Goal: Information Seeking & Learning: Learn about a topic

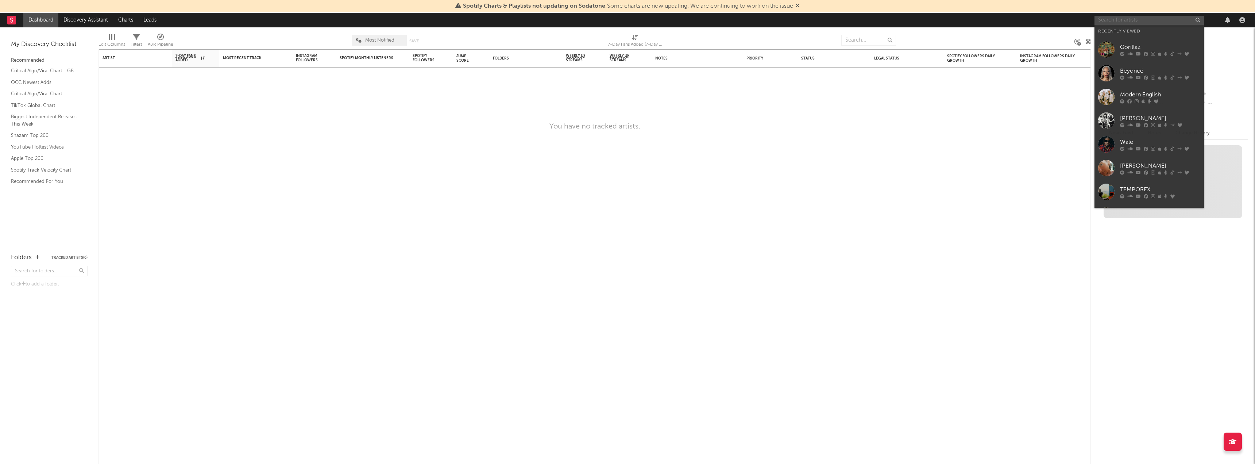
click at [1167, 17] on input "text" at bounding box center [1148, 20] width 109 height 9
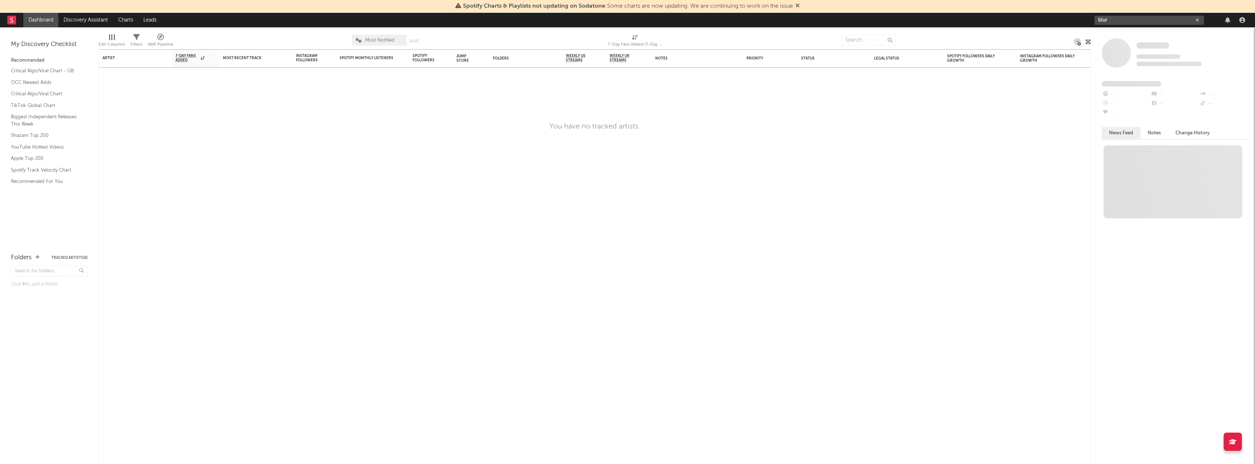
click at [1131, 20] on input "blur" at bounding box center [1148, 20] width 109 height 9
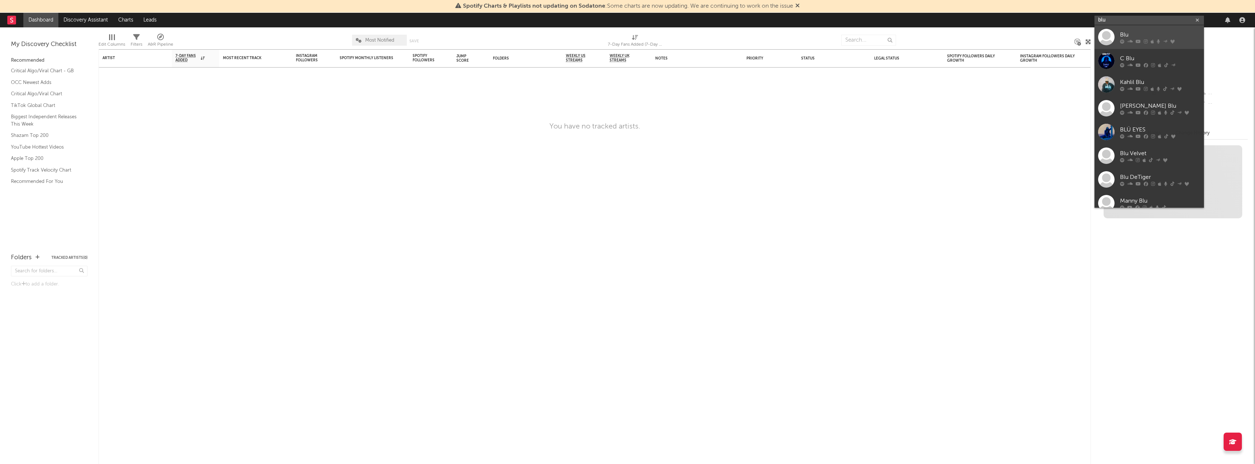
type input "blur"
click at [1148, 38] on div "Blur" at bounding box center [1160, 34] width 80 height 9
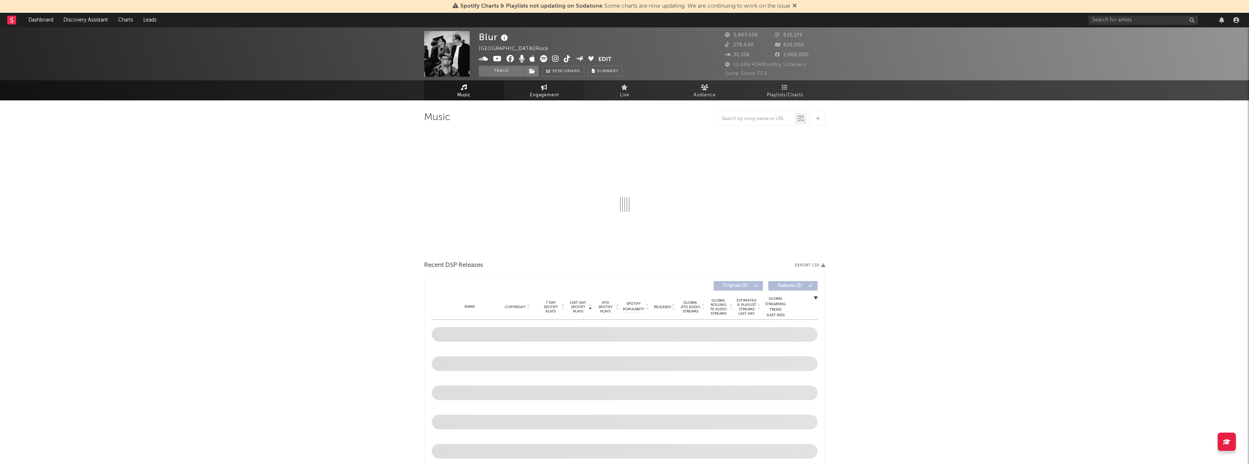
select select "6m"
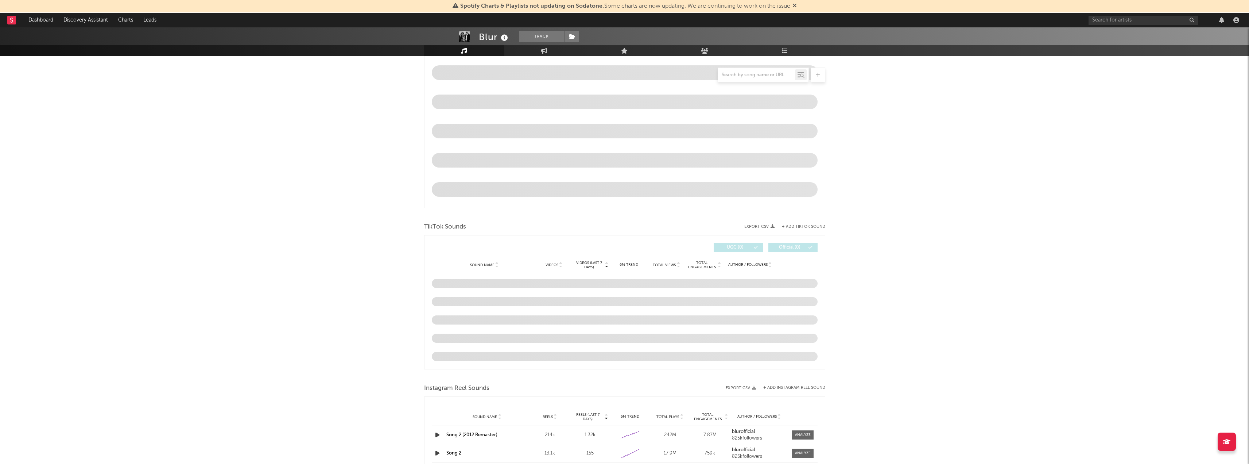
scroll to position [401, 0]
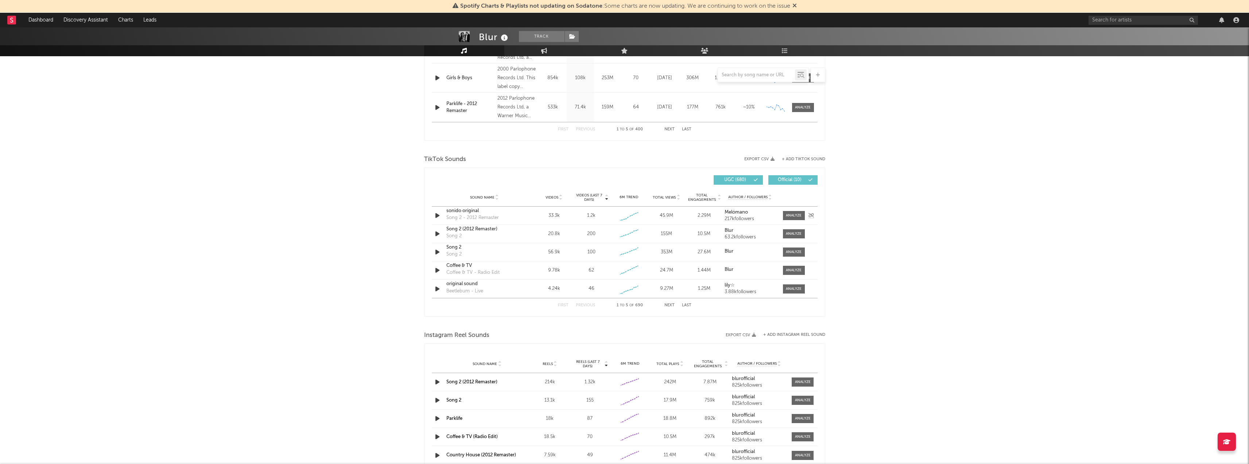
click at [473, 218] on div "Song 2 - 2012 Remaster" at bounding box center [472, 217] width 53 height 7
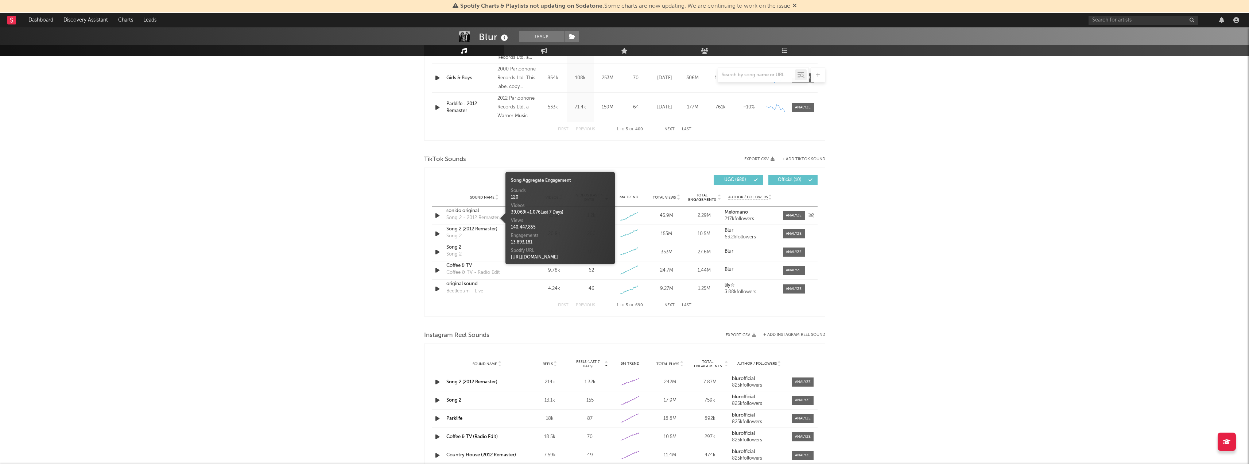
click at [471, 209] on div "sonido original" at bounding box center [484, 210] width 76 height 7
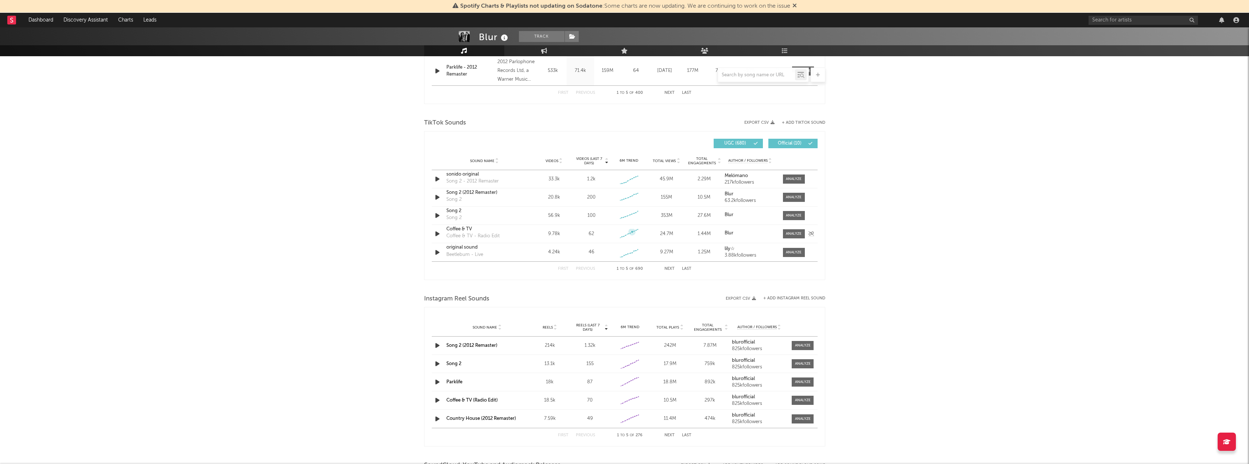
scroll to position [474, 0]
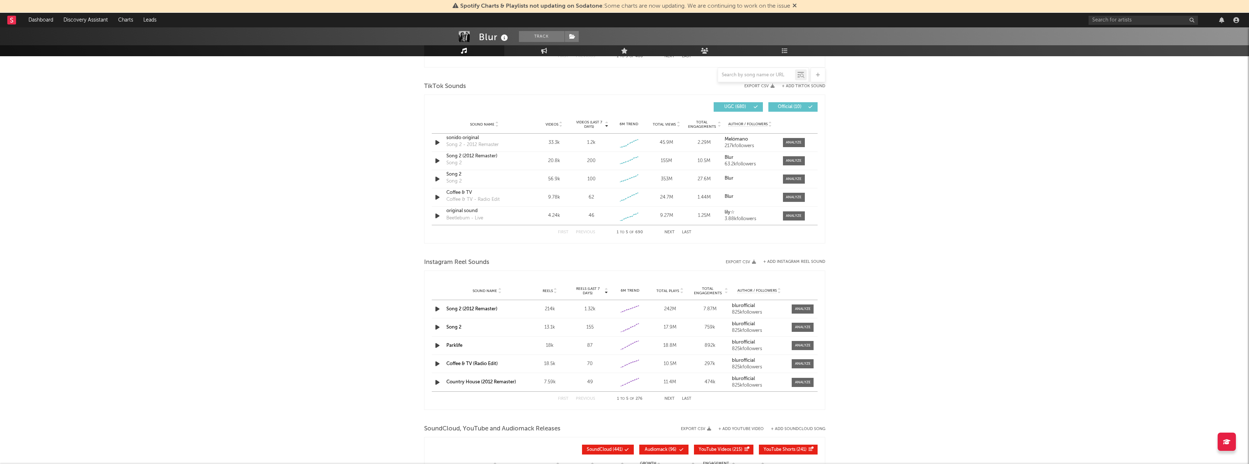
click at [668, 229] on div "First Previous 1 to 5 of 690 Next Last" at bounding box center [624, 232] width 133 height 14
click at [668, 233] on button "Next" at bounding box center [669, 232] width 10 height 4
click at [565, 233] on button "First" at bounding box center [563, 232] width 11 height 4
click at [466, 138] on div "sonido original" at bounding box center [484, 137] width 76 height 7
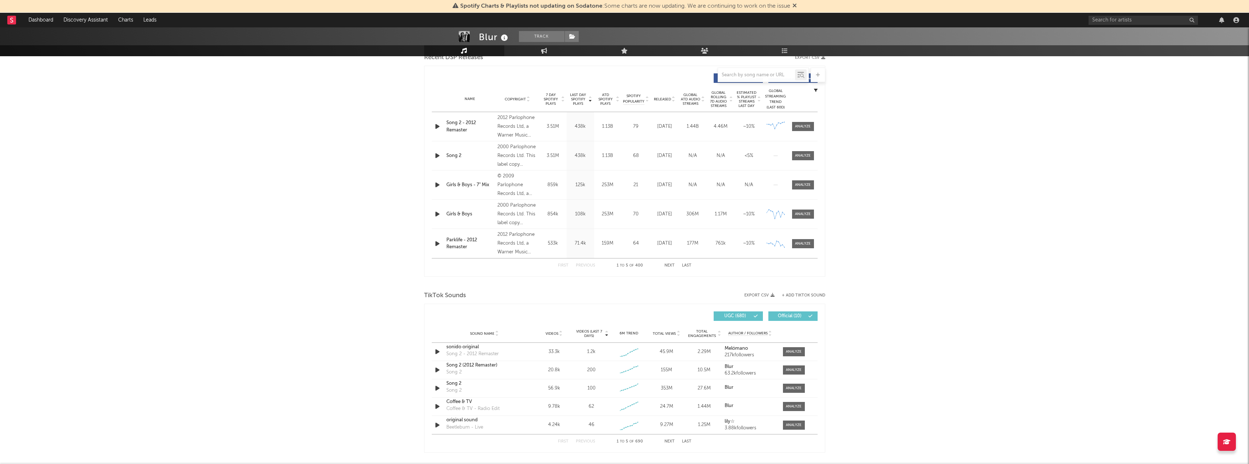
scroll to position [301, 0]
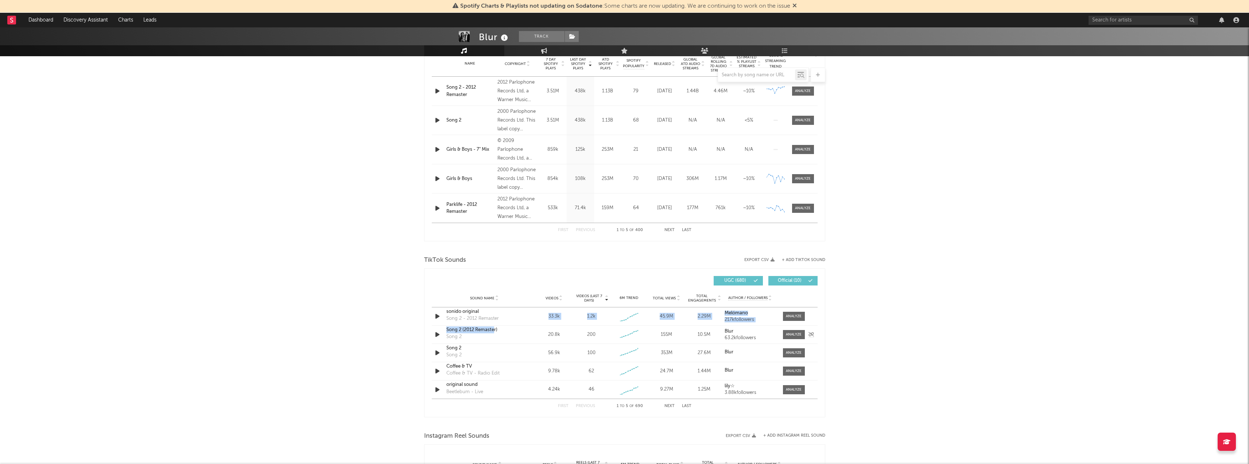
click at [494, 326] on div "Sound Name sonido original Song 2 - 2012 Remaster Videos 33.3k Videos (last 7 d…" at bounding box center [625, 352] width 386 height 91
click at [496, 334] on div "Song 2 (2012 Remaster) Song 2" at bounding box center [484, 334] width 76 height 17
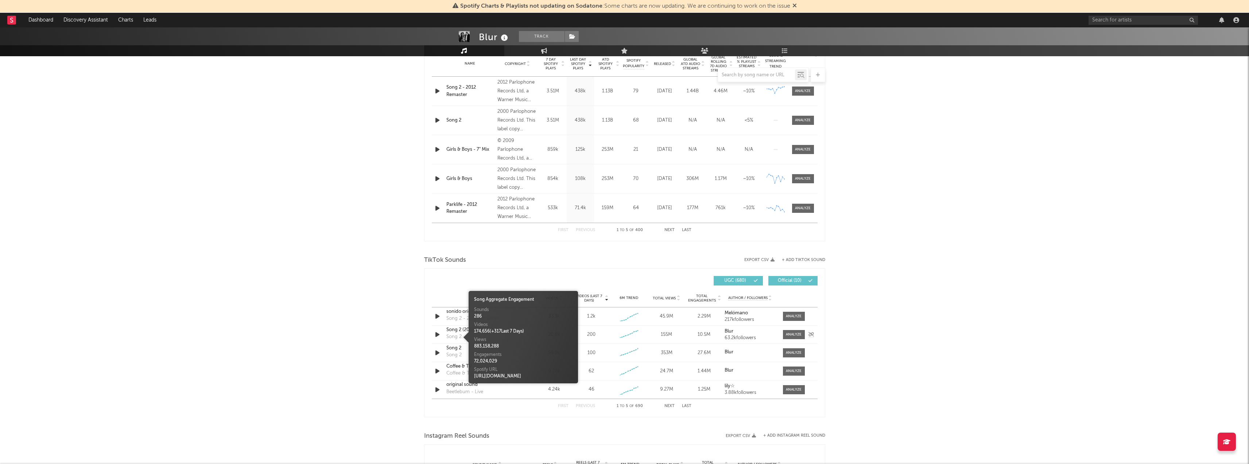
click at [456, 337] on div "Song 2" at bounding box center [453, 336] width 15 height 7
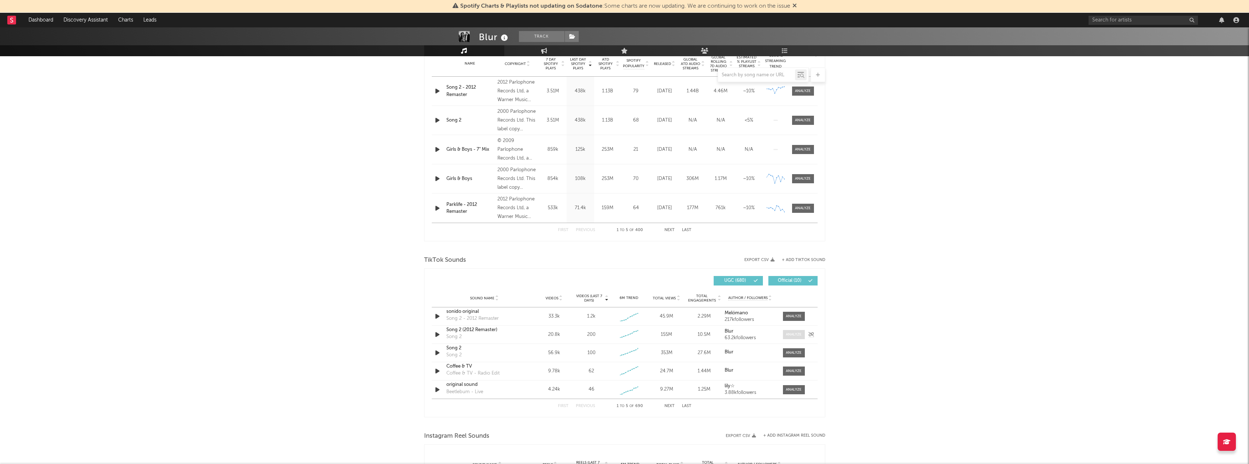
click at [797, 334] on div at bounding box center [794, 334] width 16 height 5
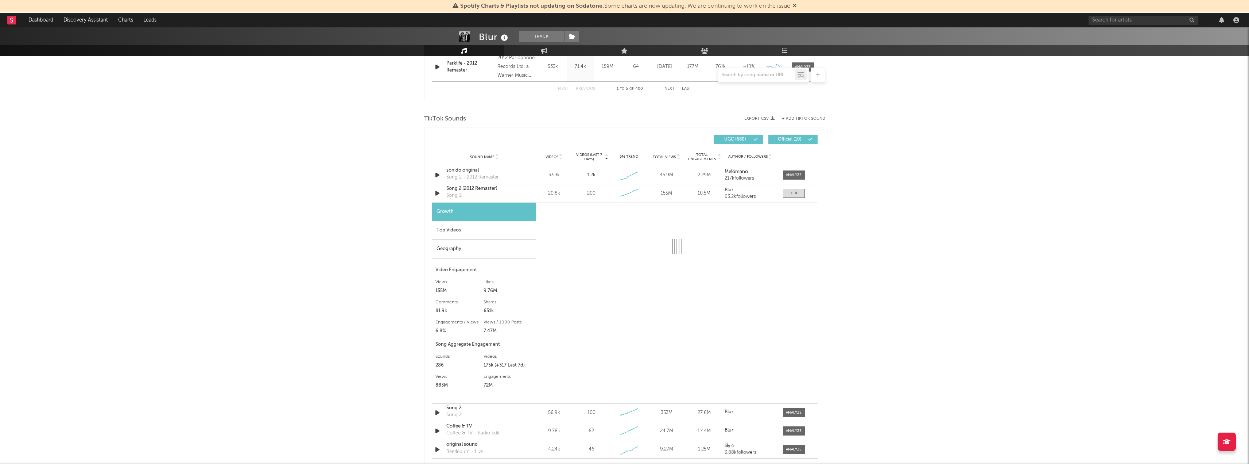
scroll to position [446, 0]
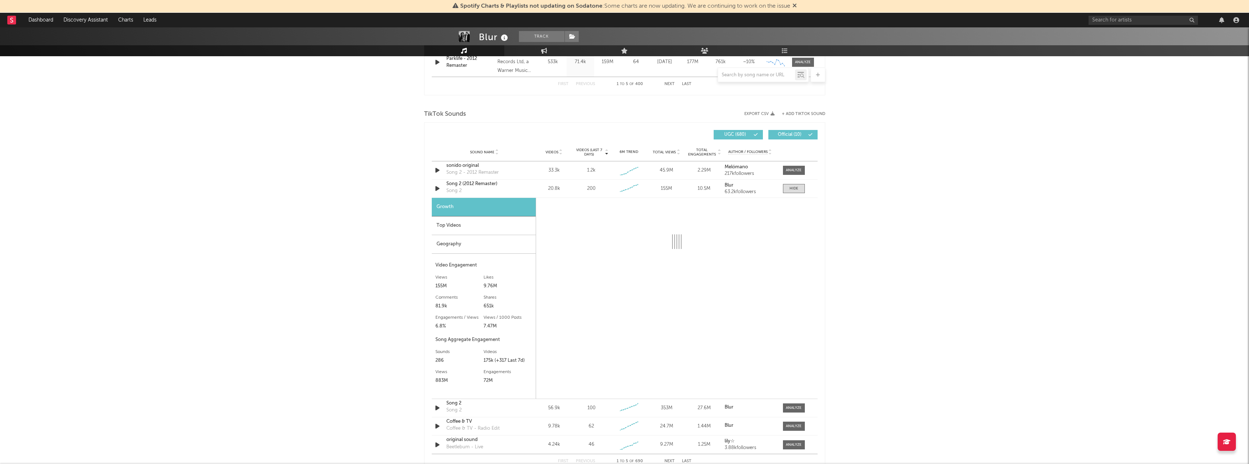
click at [468, 222] on div "Top Videos" at bounding box center [484, 225] width 104 height 19
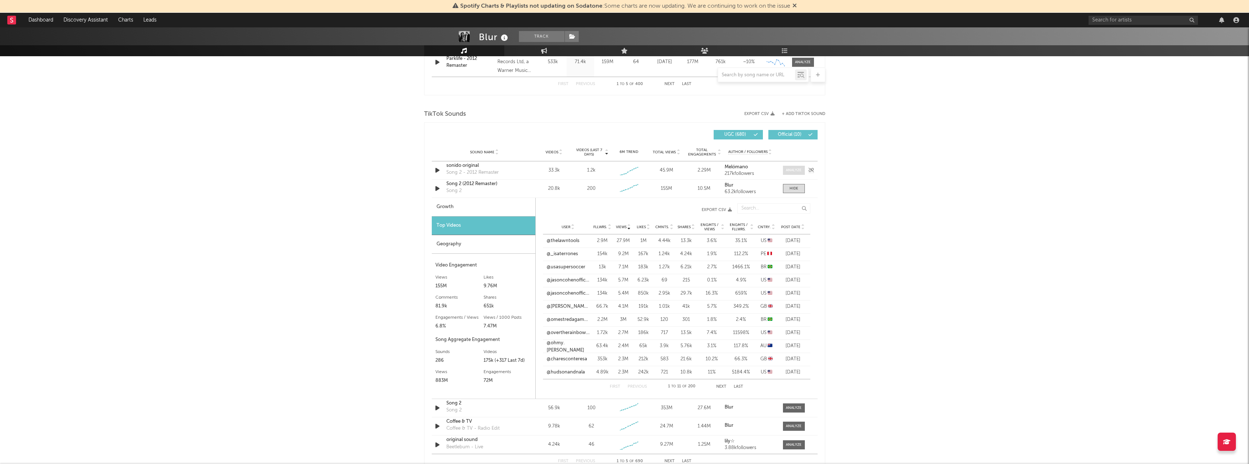
click at [795, 174] on span at bounding box center [794, 170] width 22 height 9
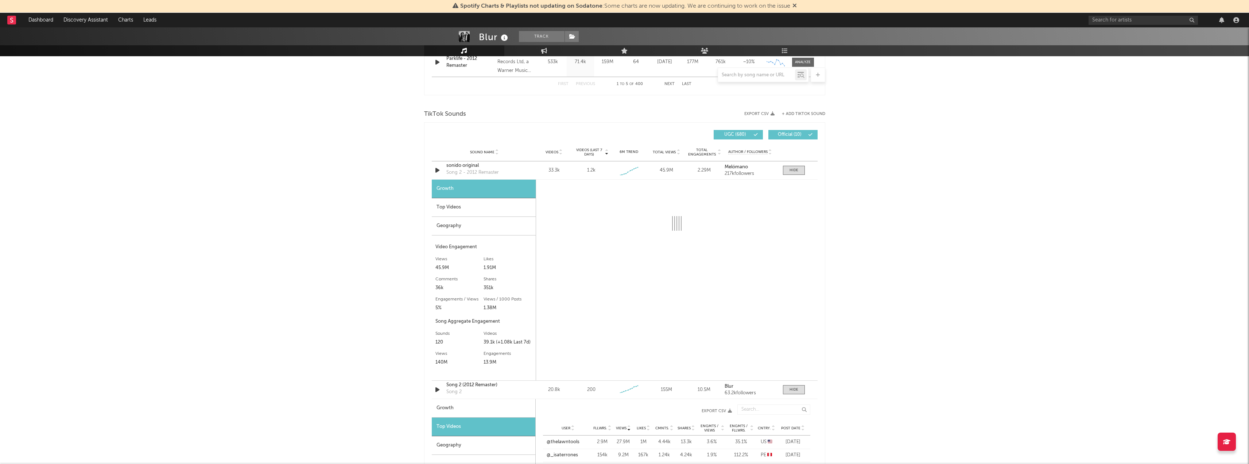
click at [439, 208] on div "Top Videos" at bounding box center [484, 207] width 104 height 19
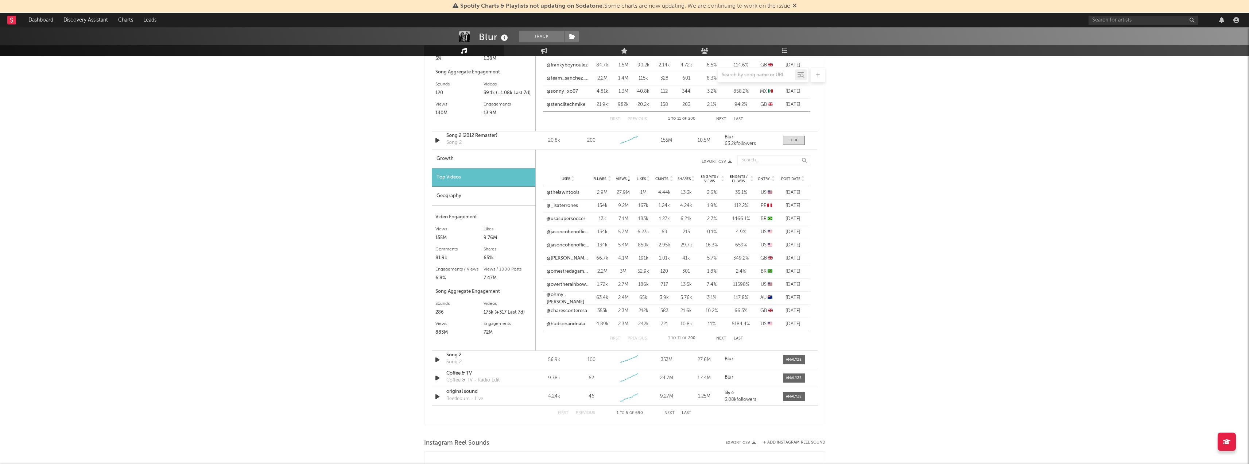
scroll to position [738, 0]
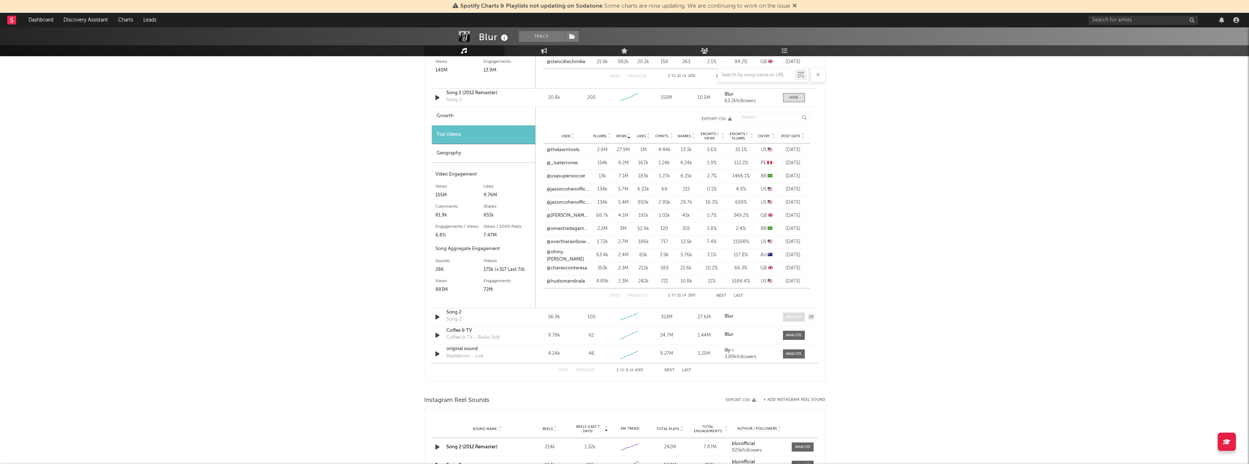
click at [792, 314] on span at bounding box center [794, 316] width 22 height 9
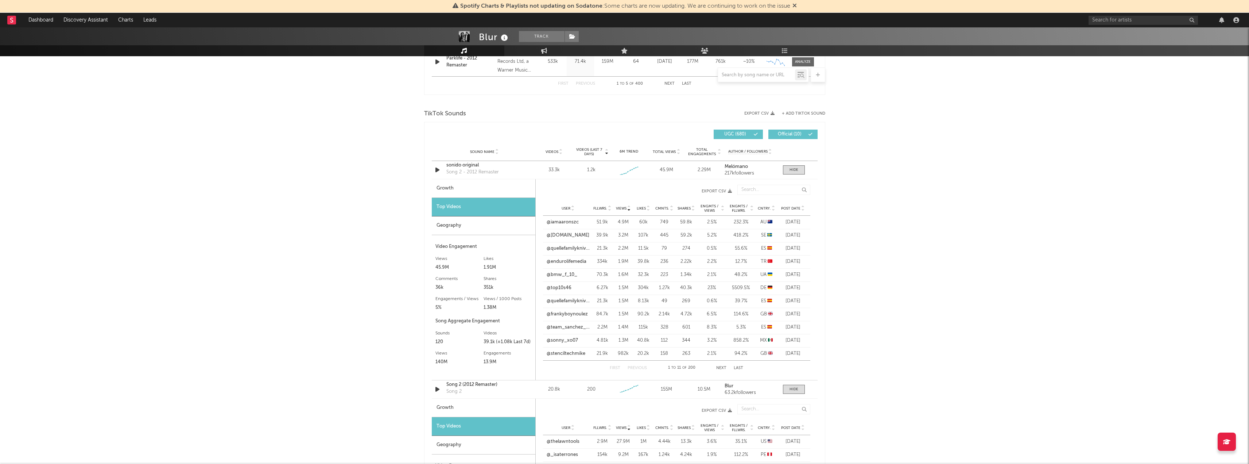
scroll to position [446, 0]
select select "6m"
click at [571, 220] on link "@iamaaronszc" at bounding box center [563, 222] width 32 height 7
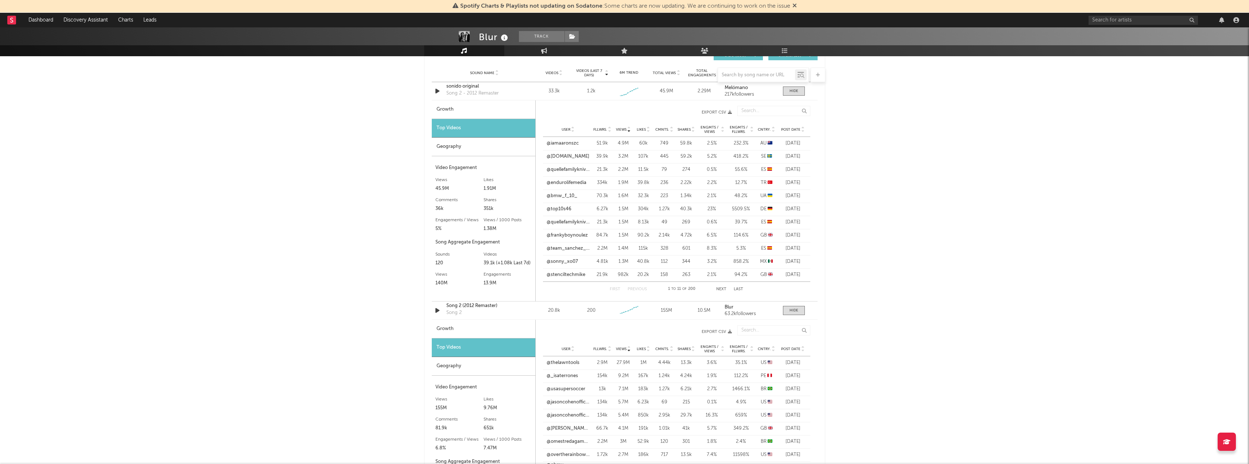
scroll to position [592, 0]
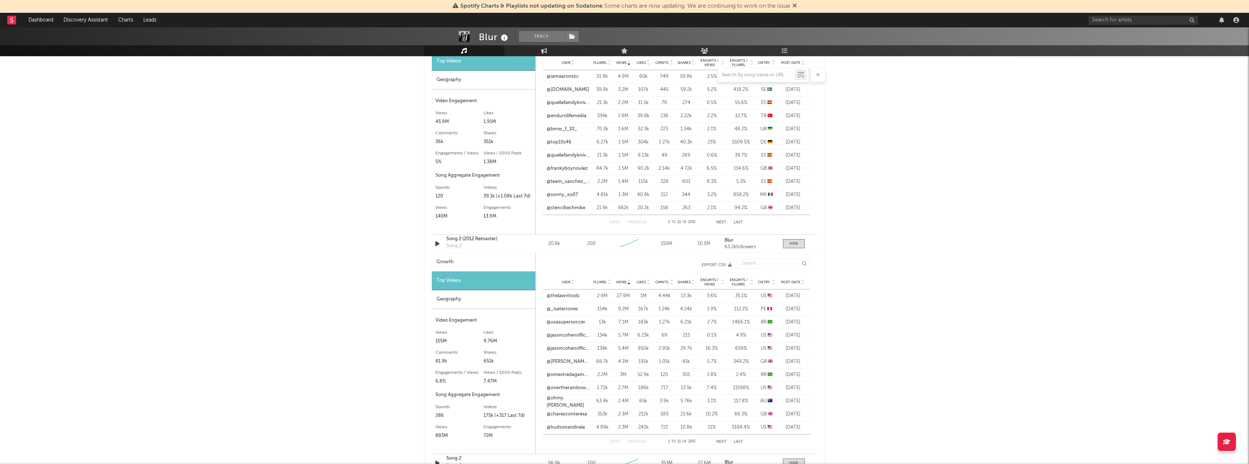
click at [1026, 249] on div "Blur Track [GEOGRAPHIC_DATA] | Rock Edit Track Benchmark Summary 3,883,506 825,…" at bounding box center [624, 287] width 1249 height 1705
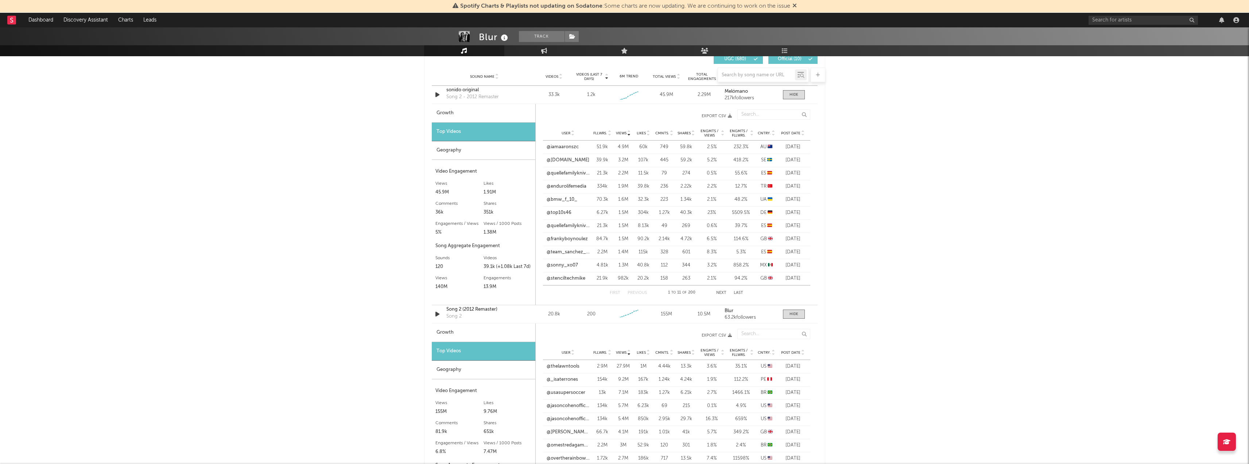
scroll to position [519, 0]
click at [569, 150] on link "@iamaaronszc" at bounding box center [563, 149] width 32 height 7
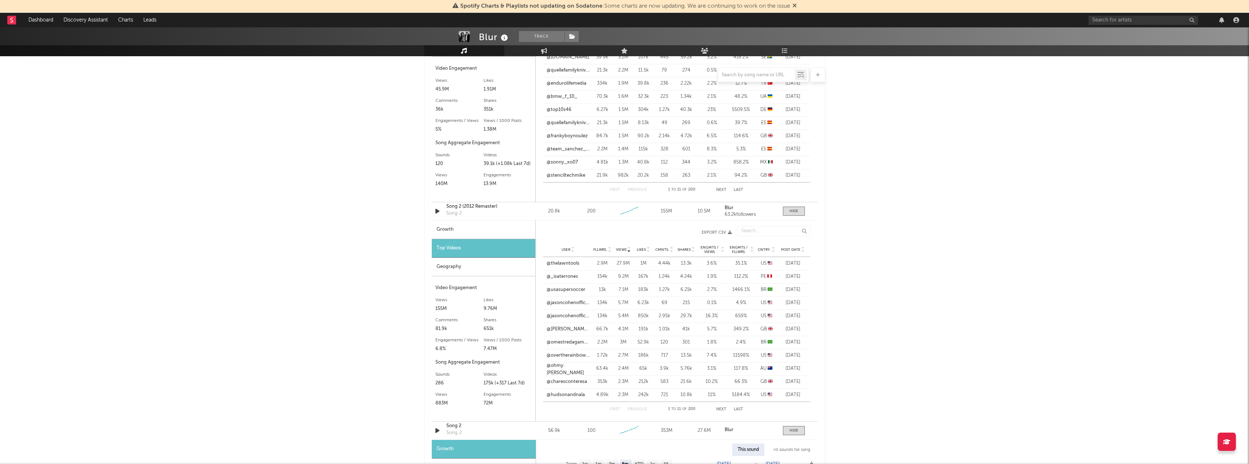
scroll to position [629, 0]
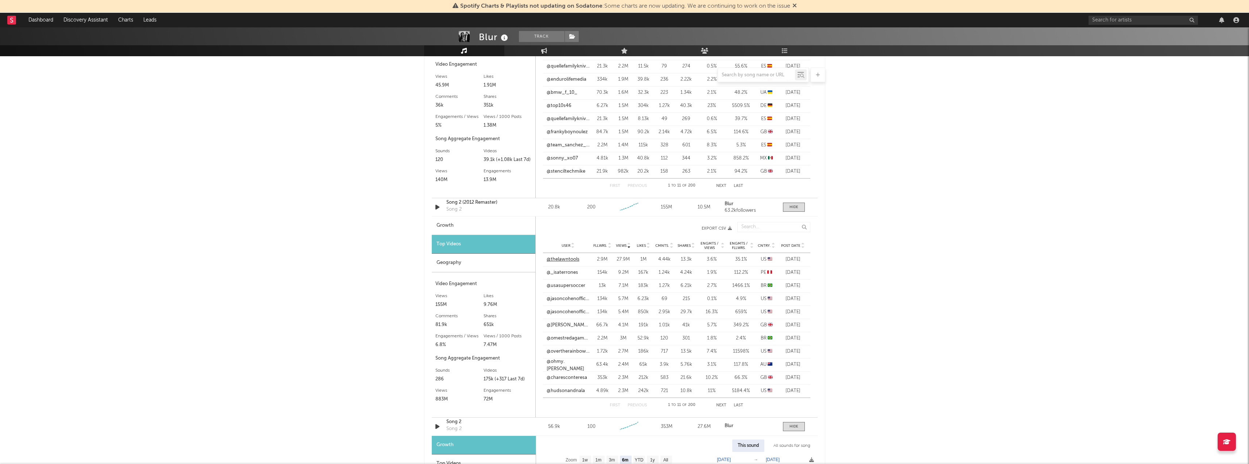
click at [570, 261] on link "@thelawntools" at bounding box center [563, 259] width 33 height 7
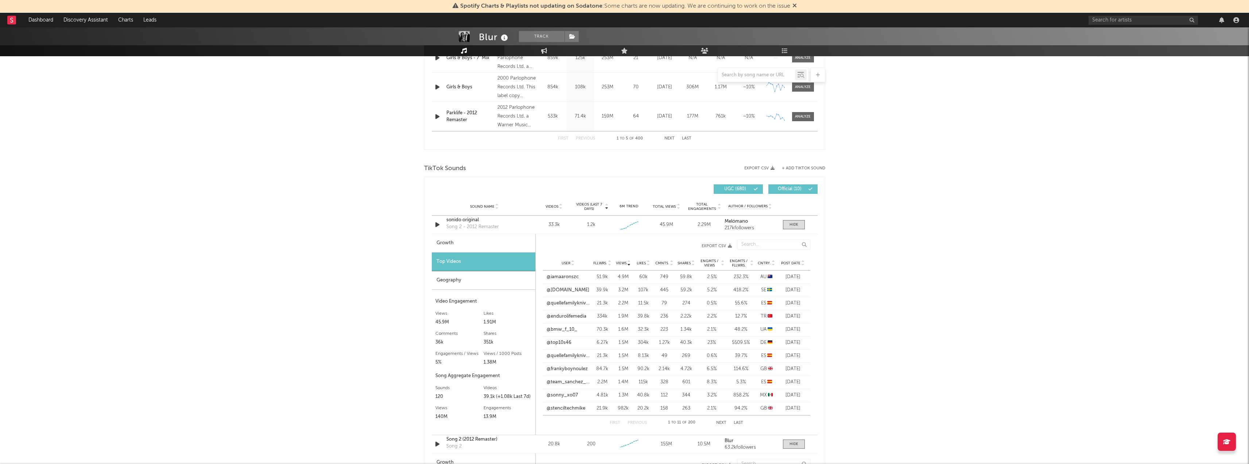
scroll to position [410, 0]
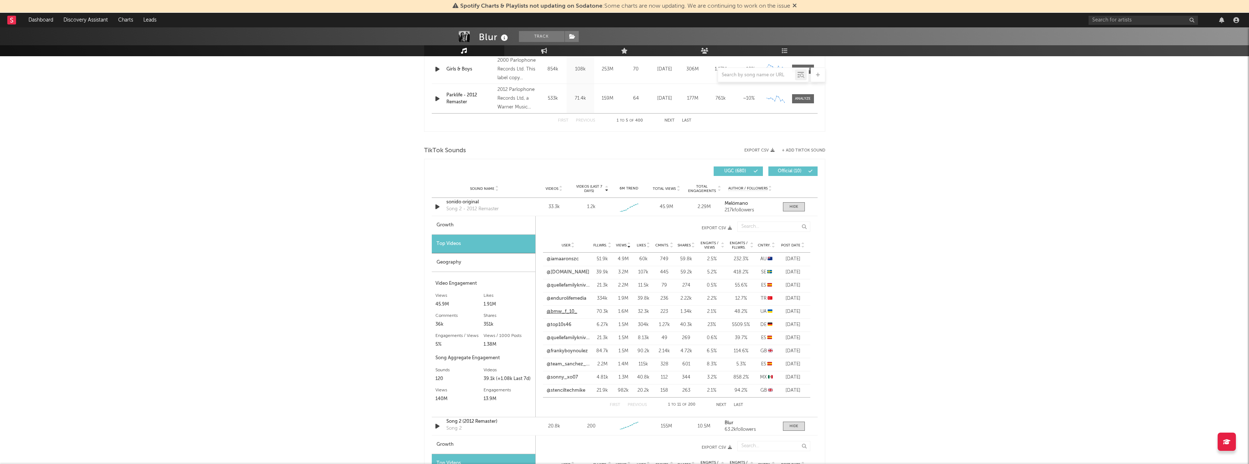
click at [563, 310] on link "@bmw_f_10_" at bounding box center [562, 311] width 31 height 7
